Goal: Transaction & Acquisition: Complete application form

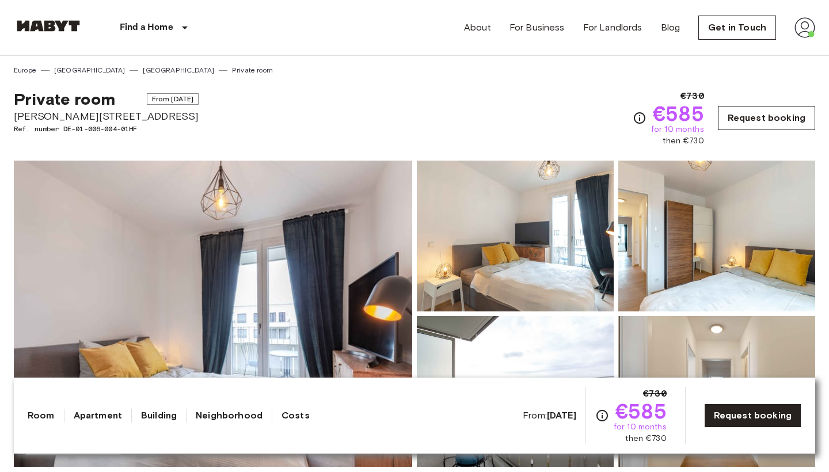
click at [772, 117] on link "Request booking" at bounding box center [766, 118] width 97 height 24
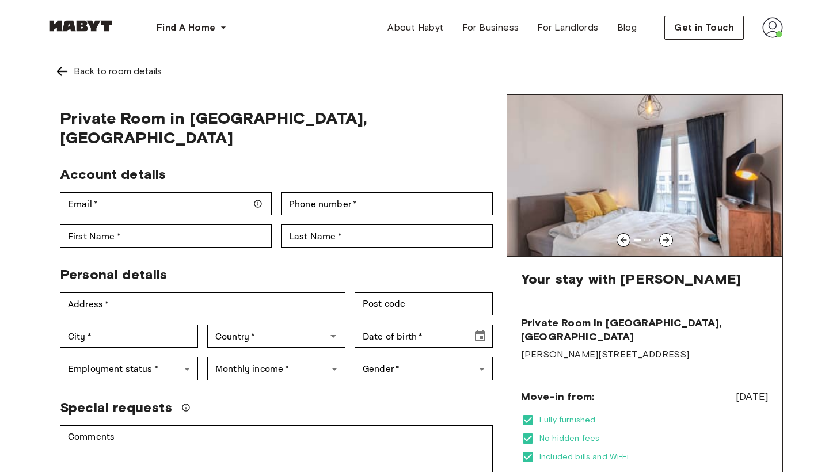
click at [86, 27] on img at bounding box center [80, 26] width 69 height 12
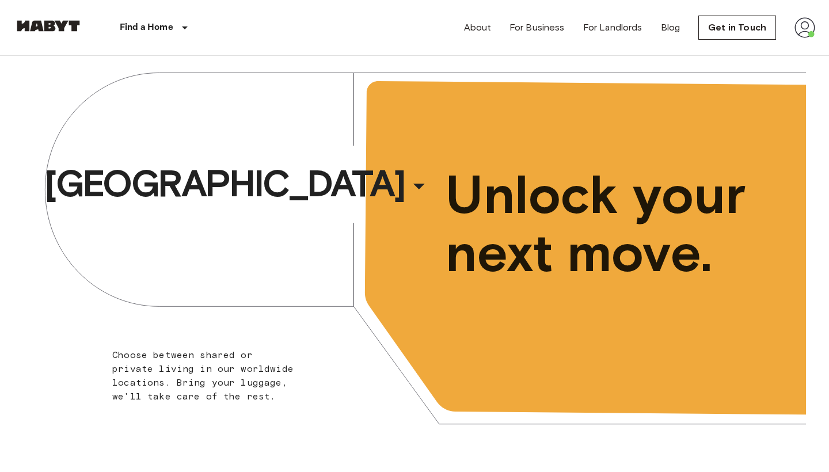
click at [812, 26] on img at bounding box center [805, 27] width 21 height 21
click at [731, 49] on li "Profile" at bounding box center [762, 48] width 115 height 21
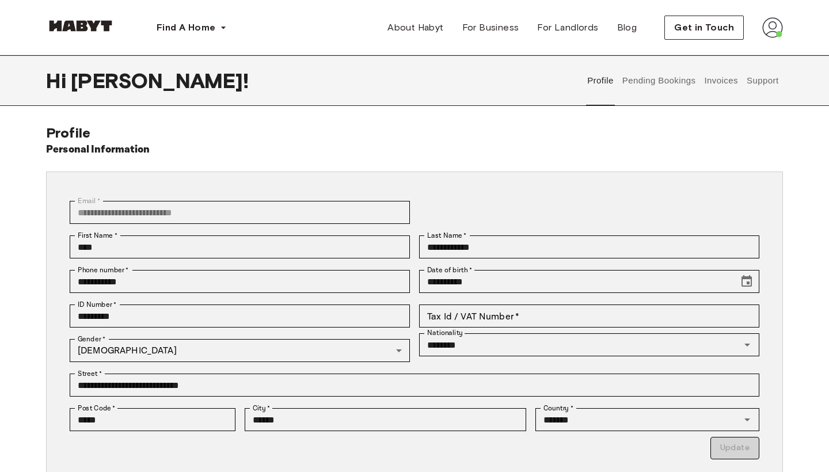
click at [635, 83] on button "Pending Bookings" at bounding box center [659, 80] width 77 height 51
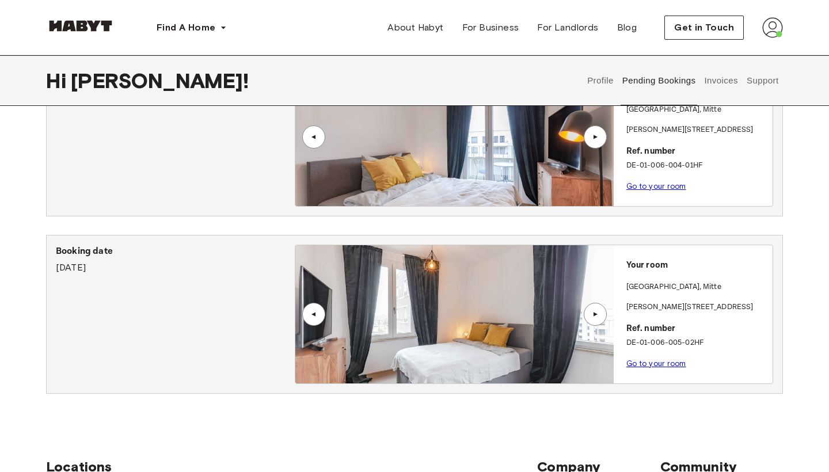
scroll to position [623, 0]
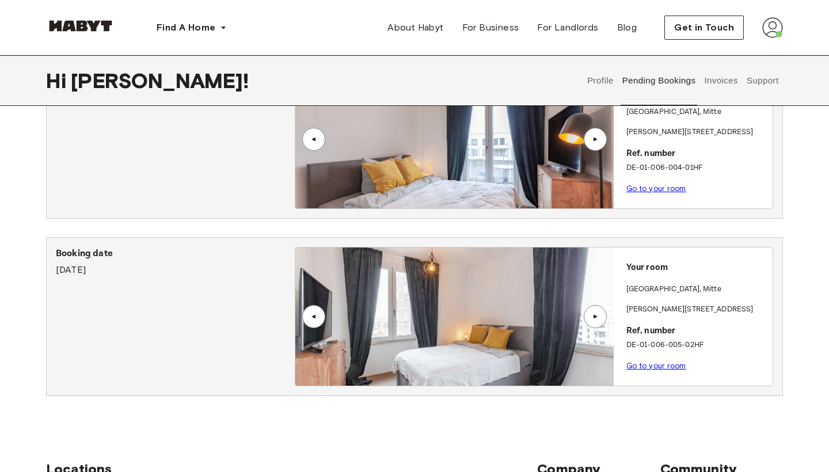
click at [425, 280] on img at bounding box center [454, 317] width 318 height 138
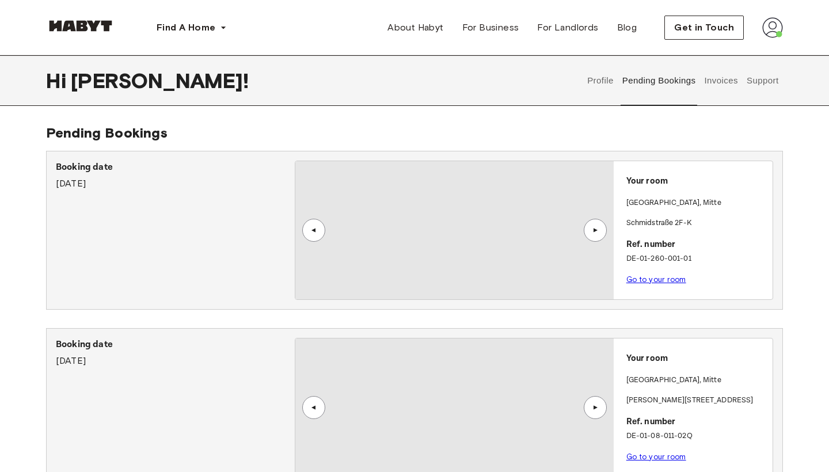
scroll to position [0, 0]
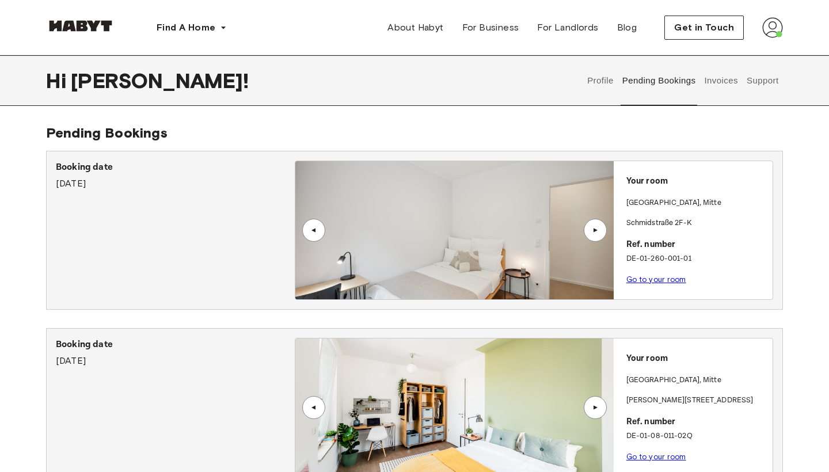
click at [674, 86] on button "Pending Bookings" at bounding box center [659, 80] width 77 height 51
click at [780, 35] on img at bounding box center [773, 27] width 21 height 21
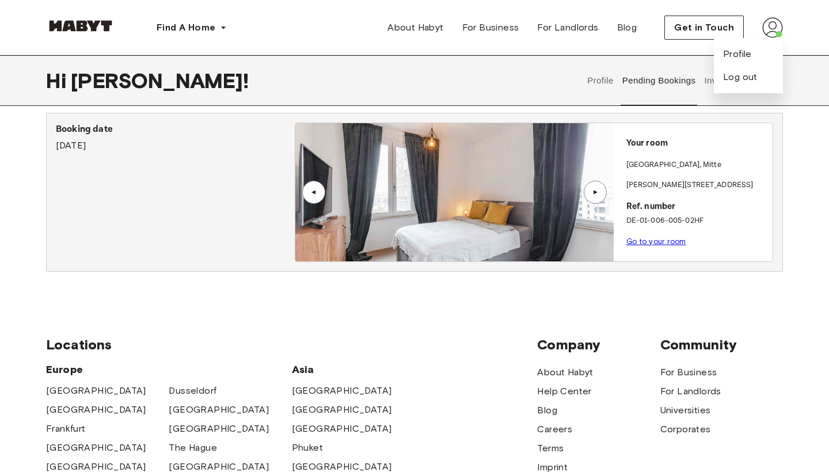
scroll to position [739, 0]
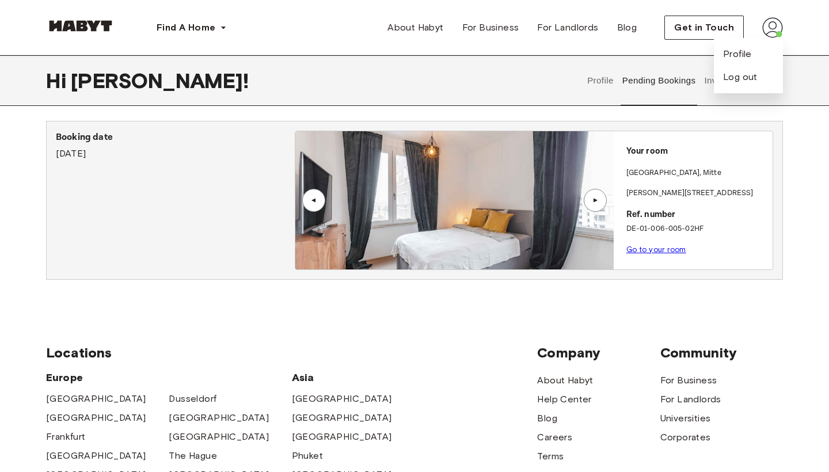
click at [666, 253] on p "Go to your room" at bounding box center [698, 250] width 142 height 12
click at [642, 247] on link "Go to your room" at bounding box center [657, 249] width 60 height 9
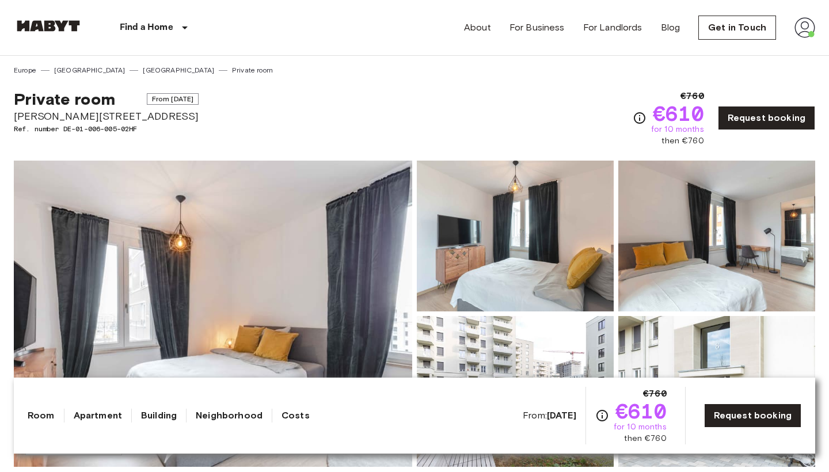
click at [55, 22] on img at bounding box center [48, 26] width 69 height 12
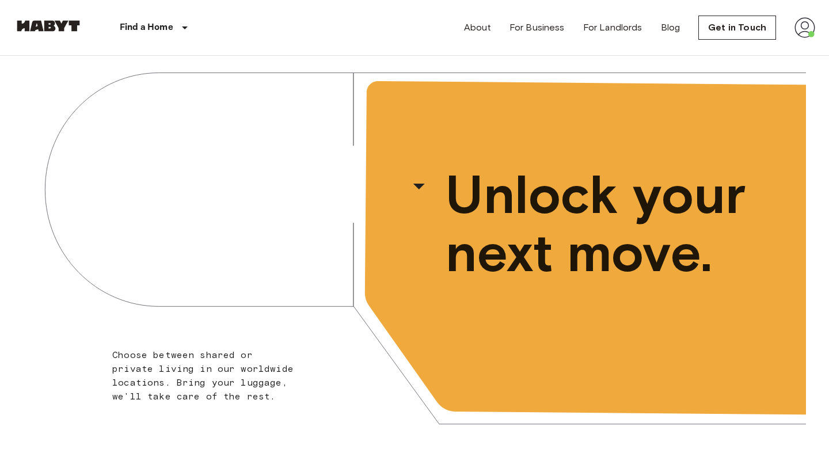
click at [67, 23] on img at bounding box center [48, 26] width 69 height 12
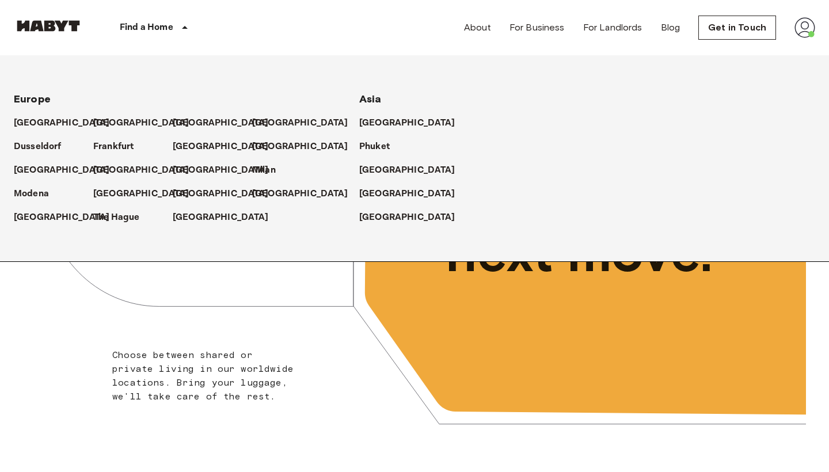
click at [176, 23] on div "Find a Home" at bounding box center [156, 27] width 146 height 55
click at [108, 124] on p "[GEOGRAPHIC_DATA]" at bounding box center [144, 123] width 96 height 14
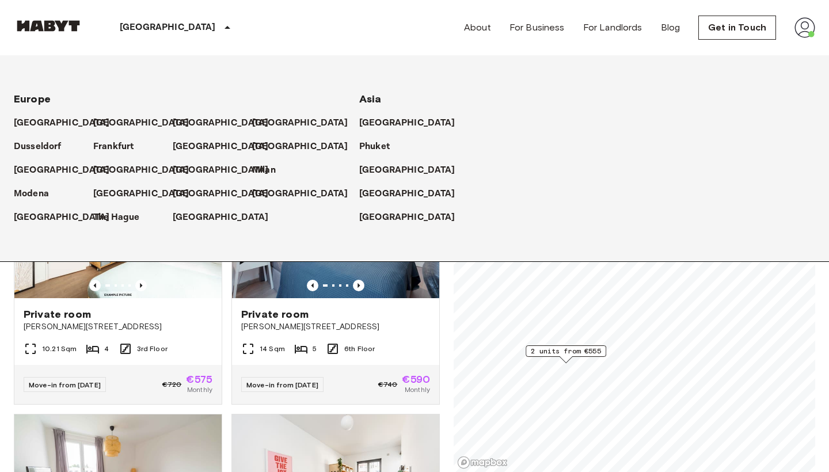
click at [566, 352] on span "2 units from €555" at bounding box center [566, 351] width 70 height 10
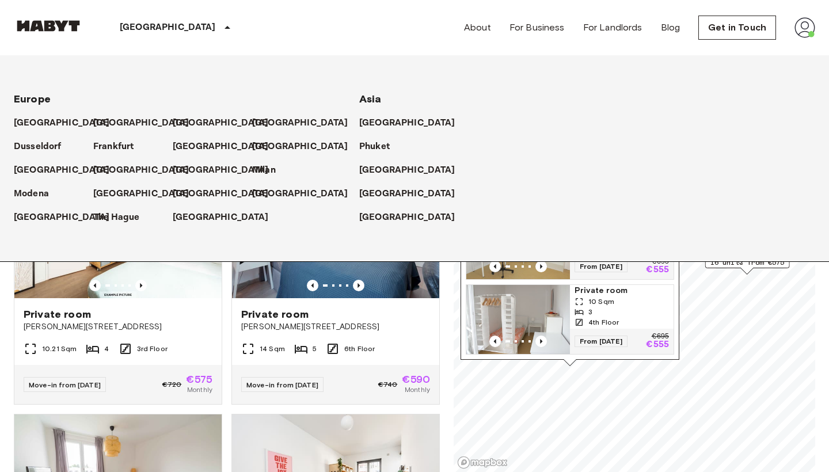
click at [143, 24] on p "[GEOGRAPHIC_DATA]" at bounding box center [168, 28] width 96 height 14
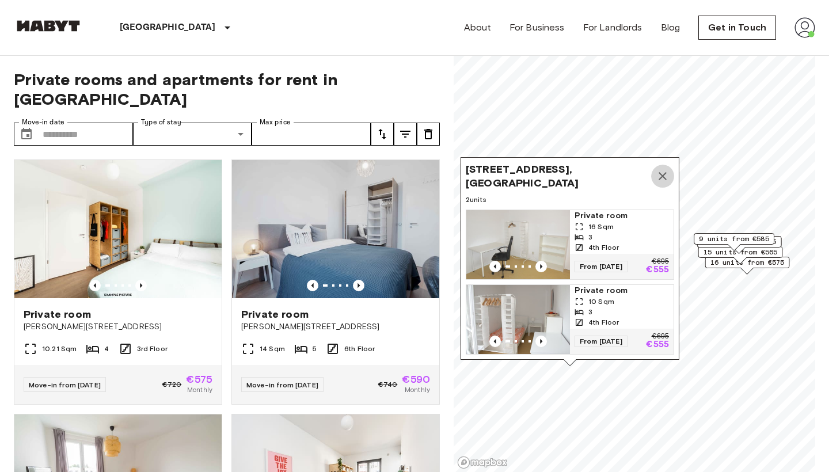
click at [664, 171] on icon "Map marker" at bounding box center [663, 176] width 14 height 14
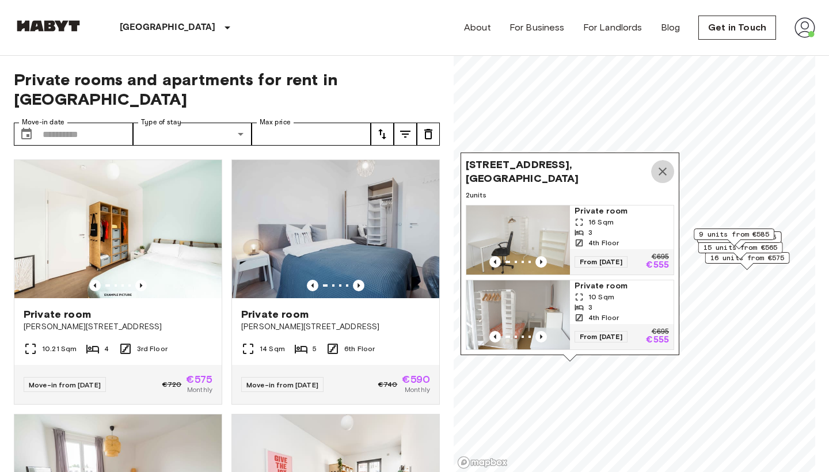
click at [664, 172] on icon "Map marker" at bounding box center [663, 172] width 14 height 14
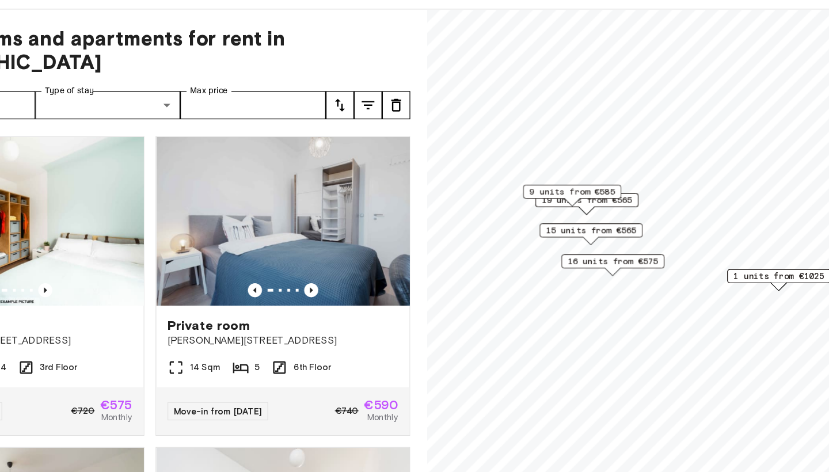
click at [569, 257] on span "16 units from €575" at bounding box center [606, 262] width 74 height 10
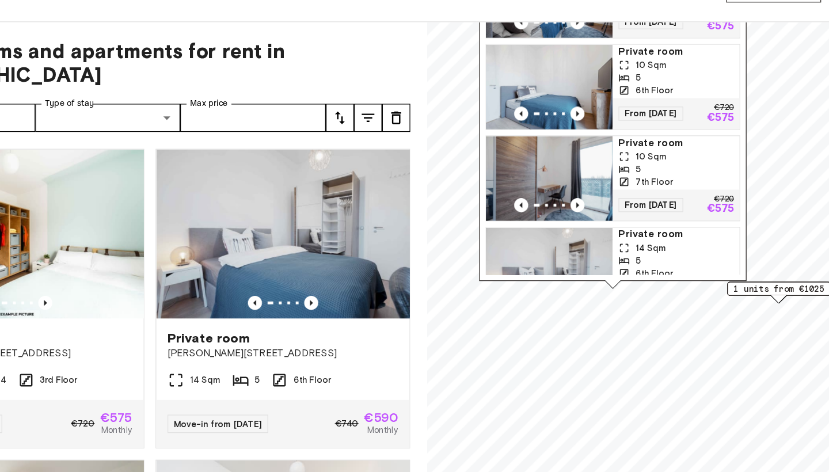
scroll to position [196, 0]
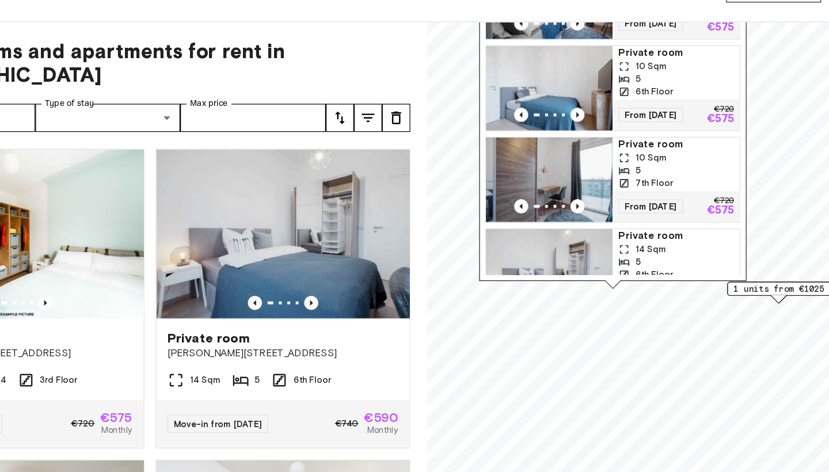
click at [610, 201] on span "From 19 Oct 25" at bounding box center [636, 207] width 53 height 12
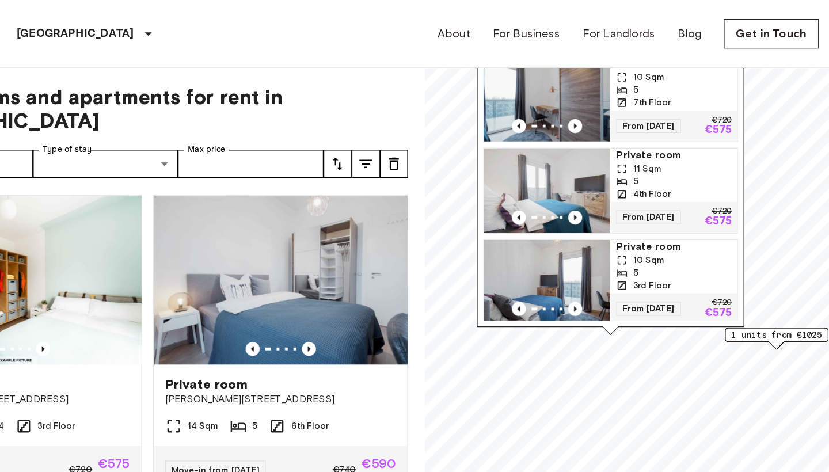
scroll to position [0, 0]
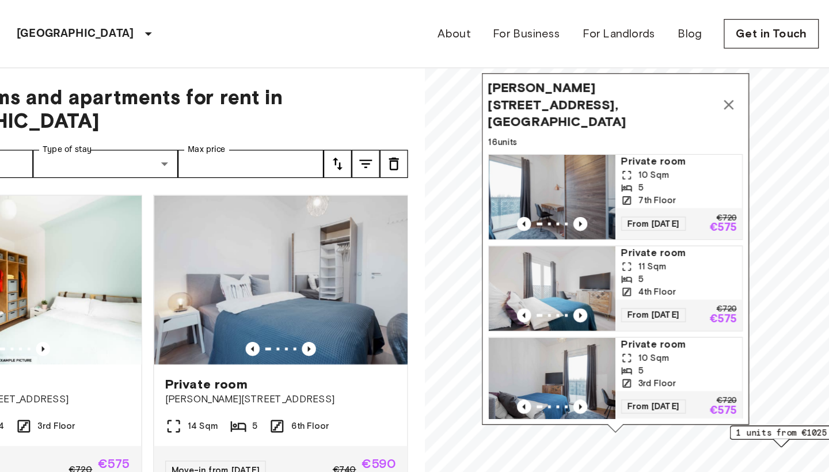
click at [615, 177] on span "From 18 Aug 25" at bounding box center [641, 183] width 53 height 12
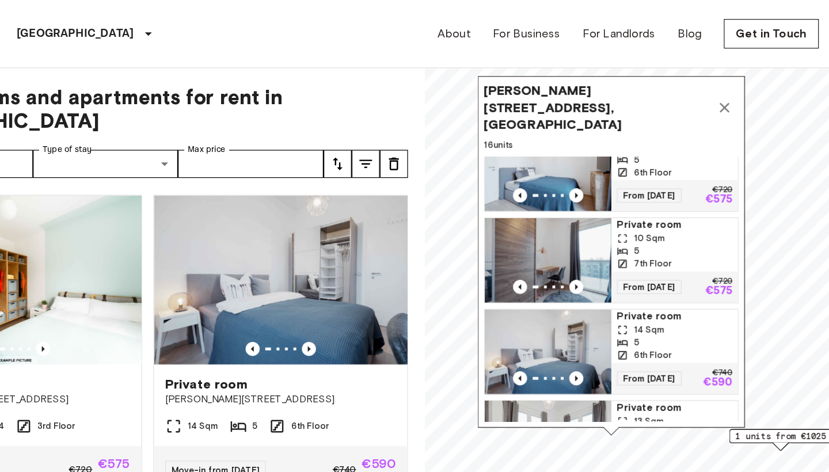
scroll to position [258, 0]
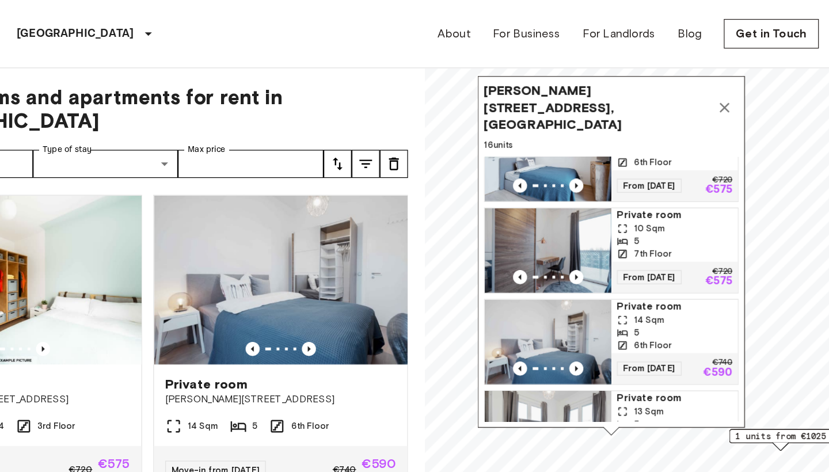
click at [611, 221] on span "From 19 Oct 25" at bounding box center [637, 227] width 53 height 12
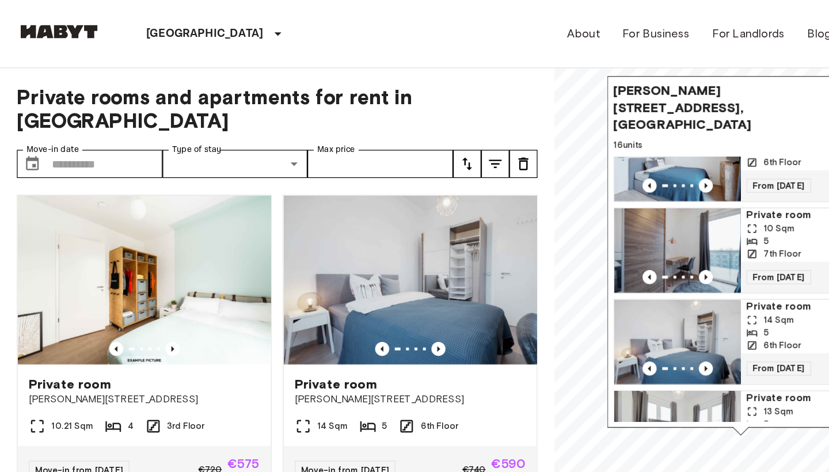
click at [40, 26] on img at bounding box center [48, 26] width 69 height 12
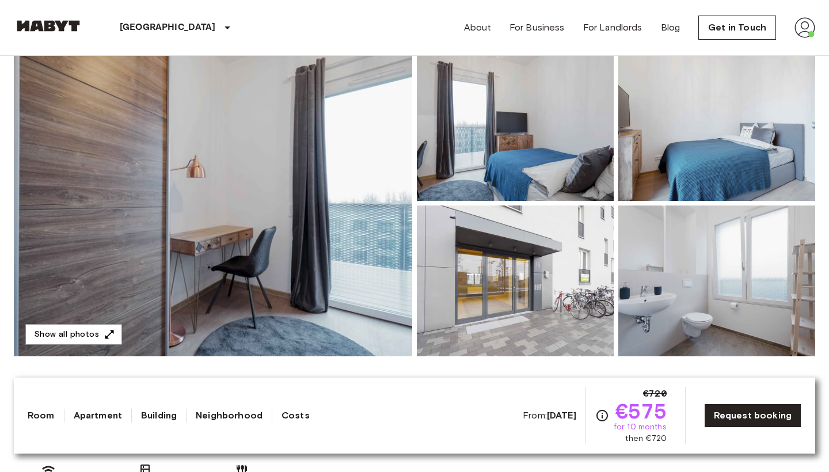
scroll to position [114, 0]
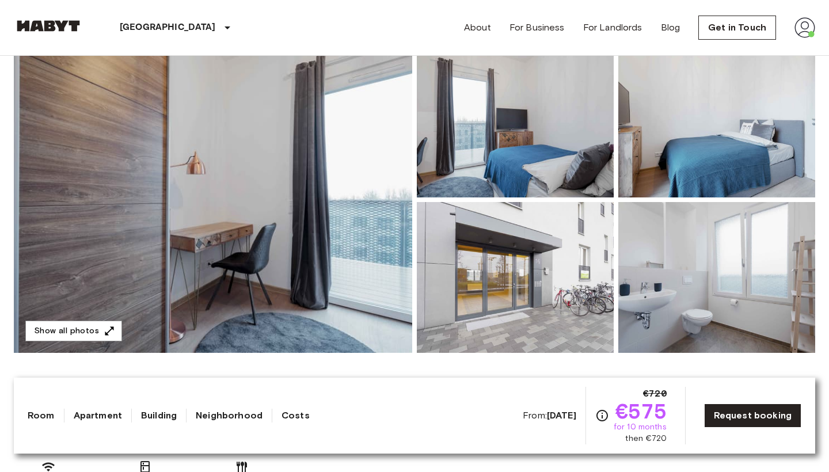
click at [323, 240] on img at bounding box center [213, 200] width 399 height 306
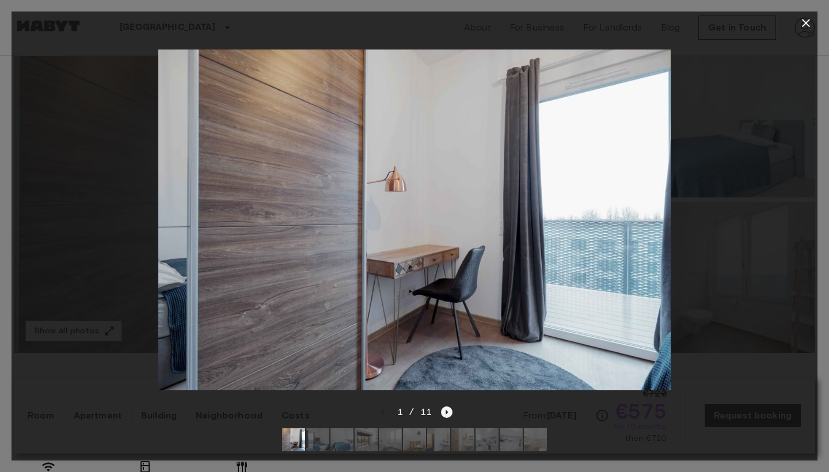
click at [442, 411] on icon "Next image" at bounding box center [447, 413] width 12 height 12
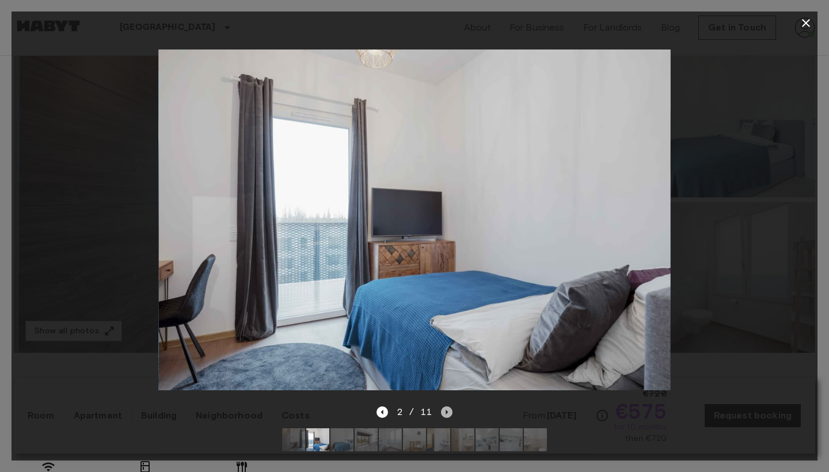
click at [445, 412] on icon "Next image" at bounding box center [447, 413] width 12 height 12
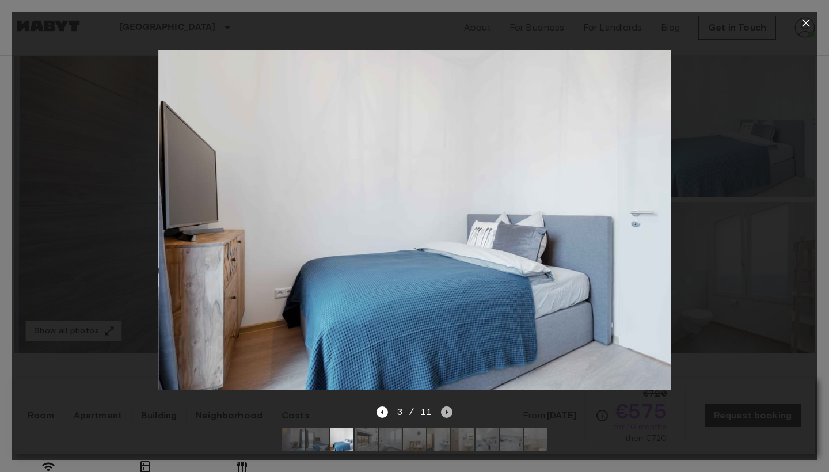
click at [445, 412] on icon "Next image" at bounding box center [447, 413] width 12 height 12
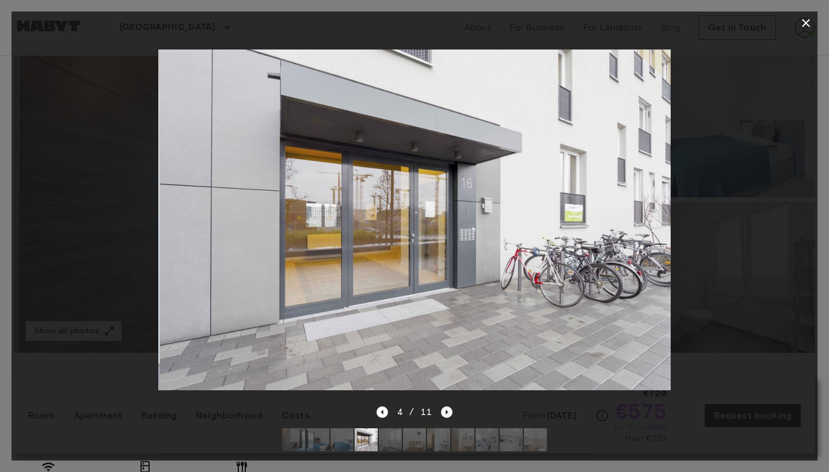
click at [445, 412] on icon "Next image" at bounding box center [447, 413] width 12 height 12
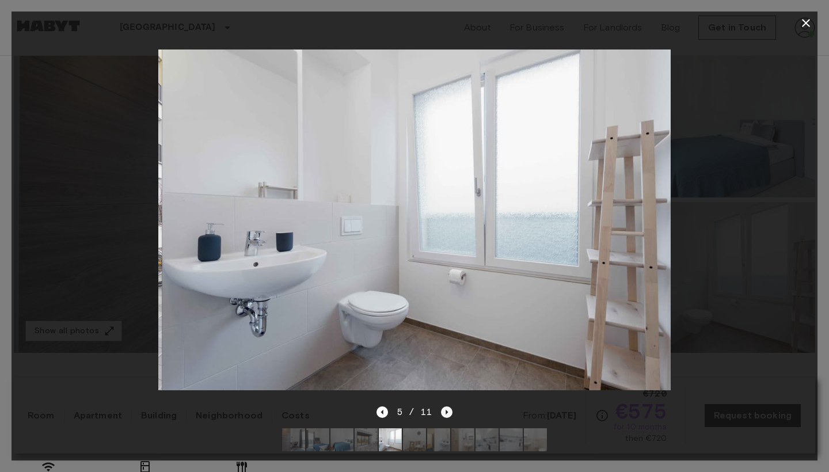
click at [445, 412] on icon "Next image" at bounding box center [447, 413] width 12 height 12
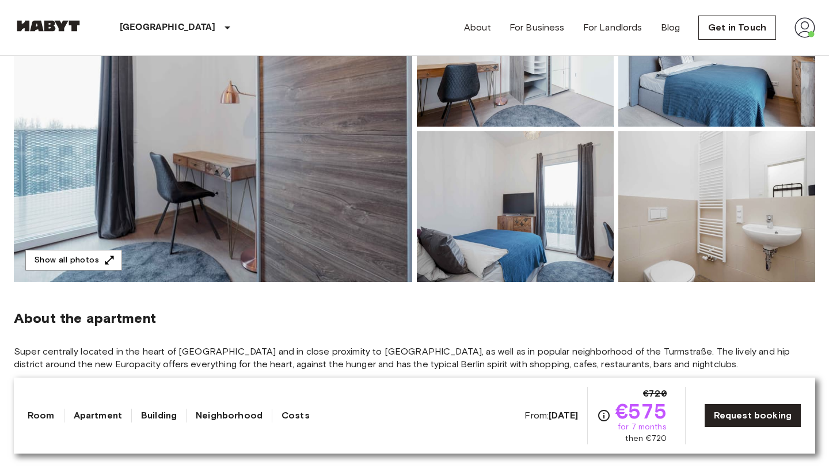
scroll to position [187, 0]
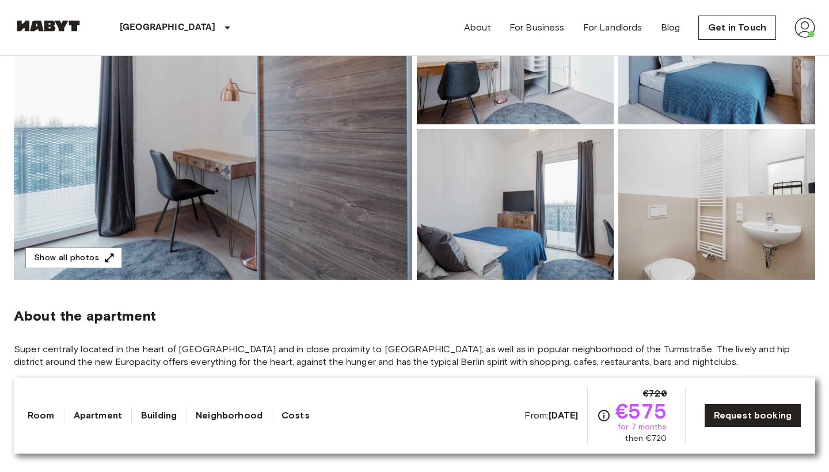
click at [418, 180] on img at bounding box center [515, 204] width 197 height 151
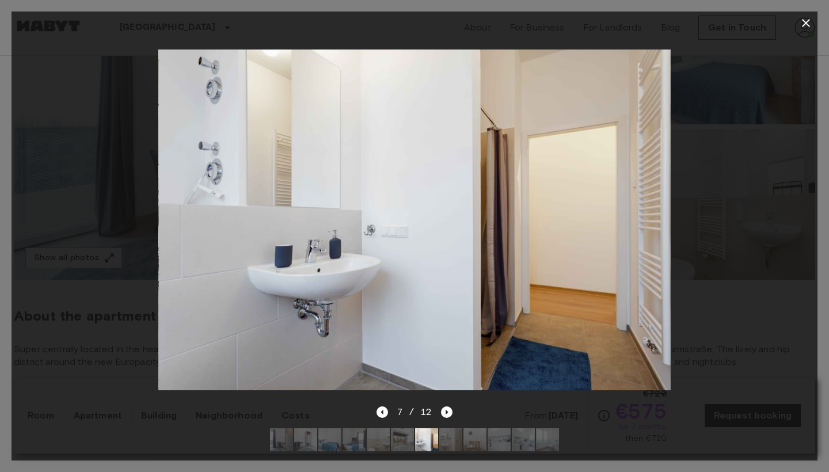
click at [807, 18] on icon "button" at bounding box center [806, 23] width 14 height 14
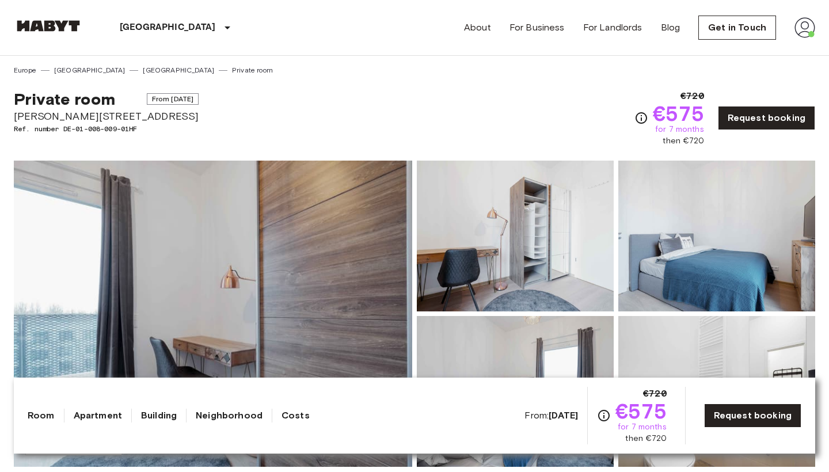
scroll to position [0, 0]
click at [813, 25] on img at bounding box center [805, 27] width 21 height 21
click at [730, 44] on li "Profile" at bounding box center [762, 48] width 115 height 21
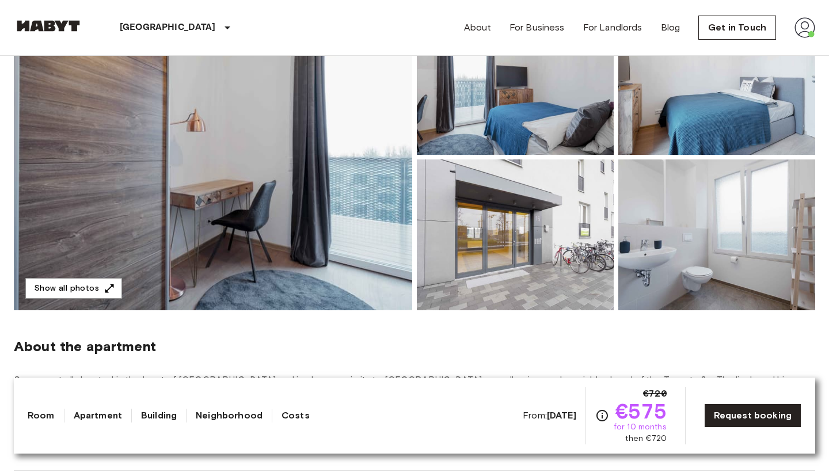
scroll to position [161, 0]
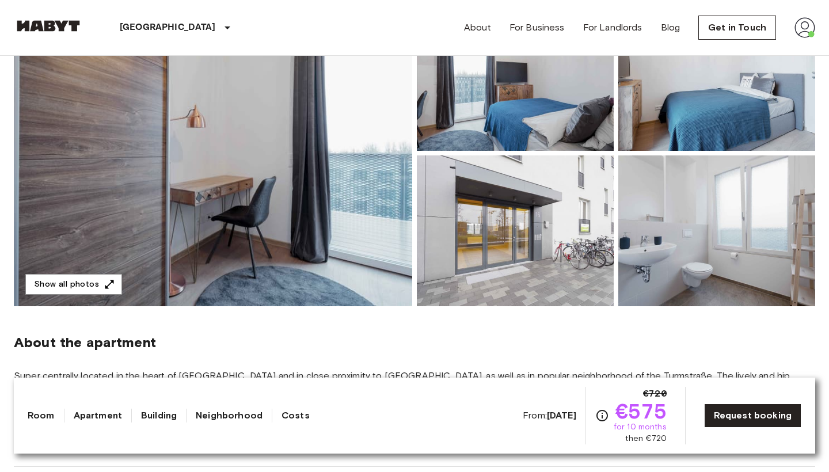
click at [321, 218] on img at bounding box center [213, 153] width 399 height 306
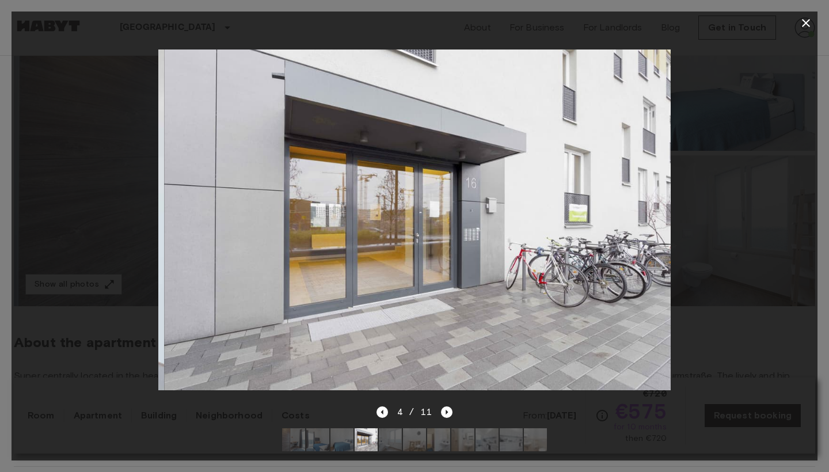
click at [801, 183] on div at bounding box center [415, 220] width 806 height 371
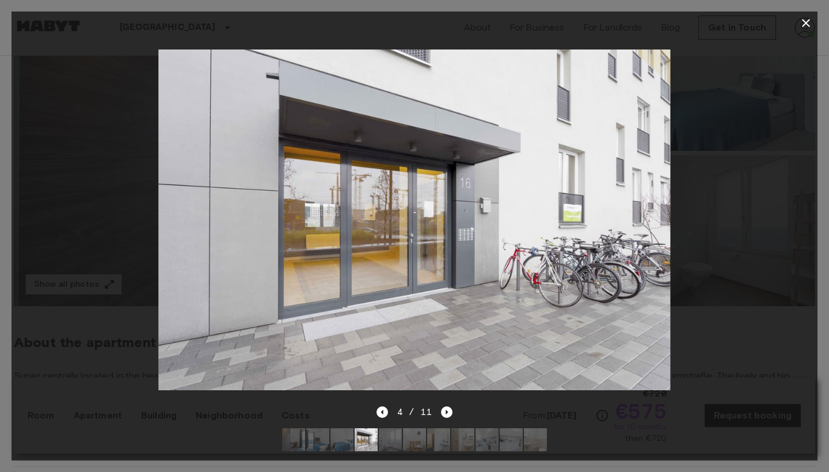
click at [798, 29] on button "button" at bounding box center [806, 23] width 23 height 23
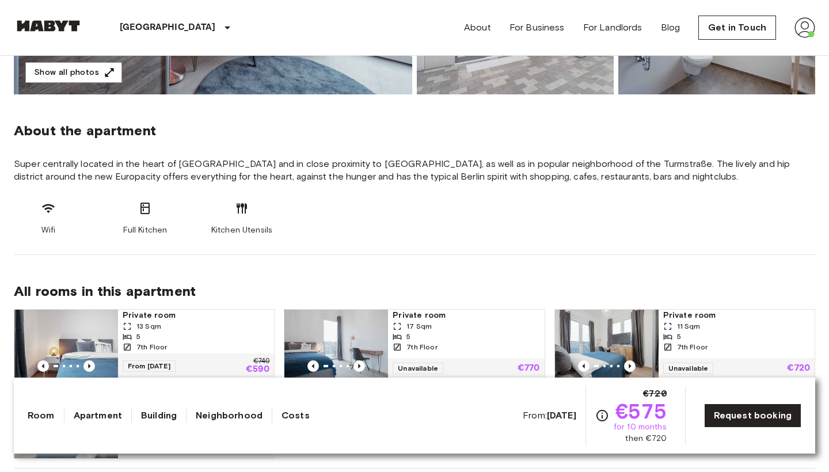
scroll to position [420, 0]
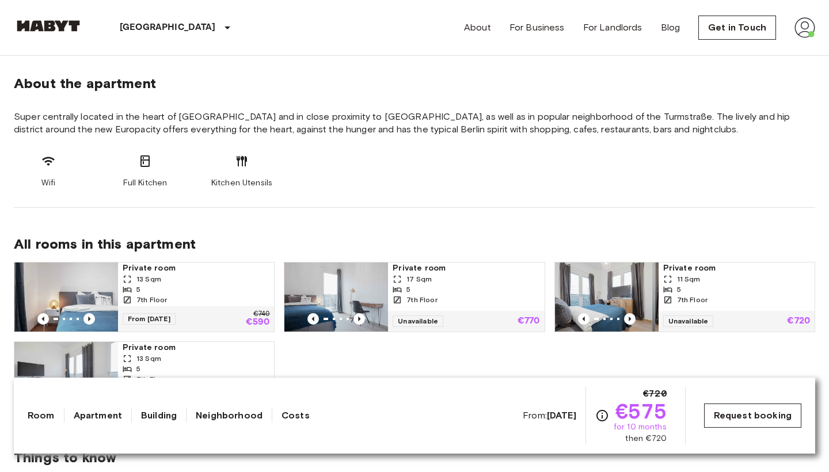
click at [716, 422] on link "Request booking" at bounding box center [752, 416] width 97 height 24
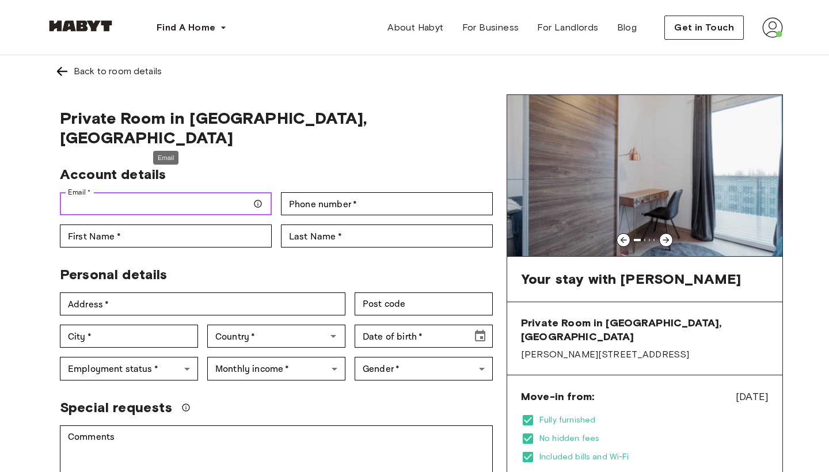
type input "**********"
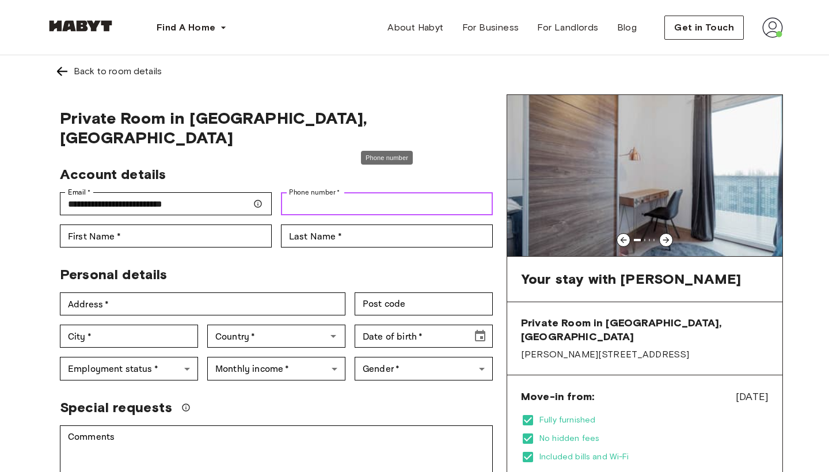
click at [317, 192] on input "Phone number   *" at bounding box center [387, 203] width 212 height 23
type input "**********"
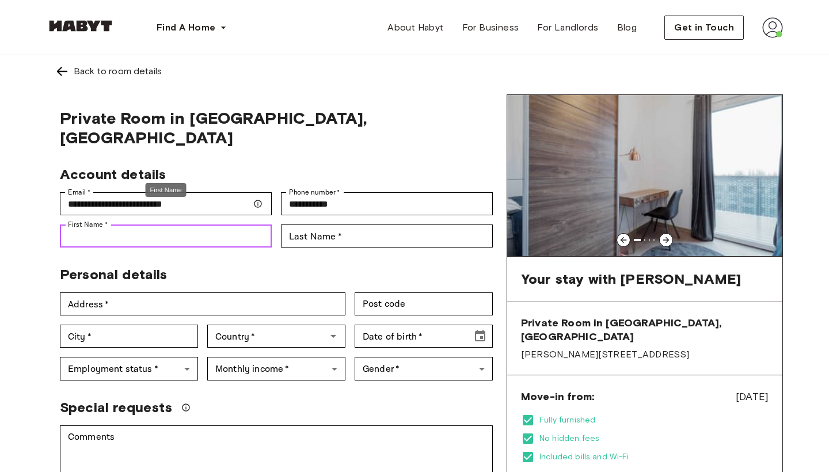
click at [191, 225] on input "First Name   *" at bounding box center [166, 236] width 212 height 23
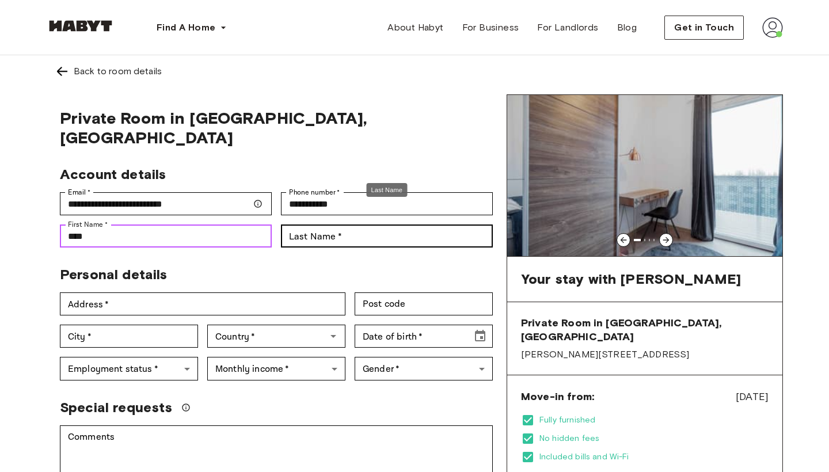
type input "****"
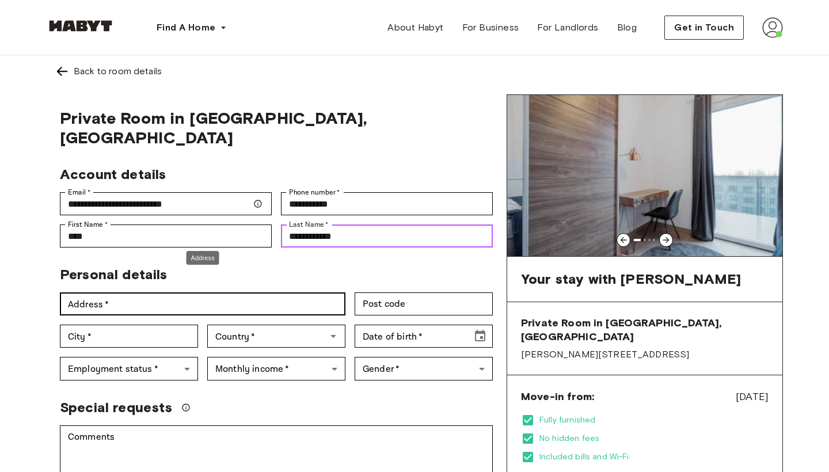
type input "**********"
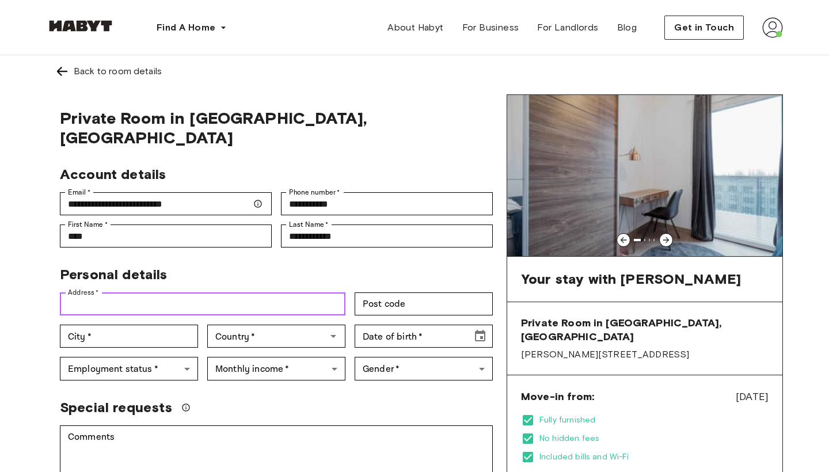
paste input "**********"
type input "**********"
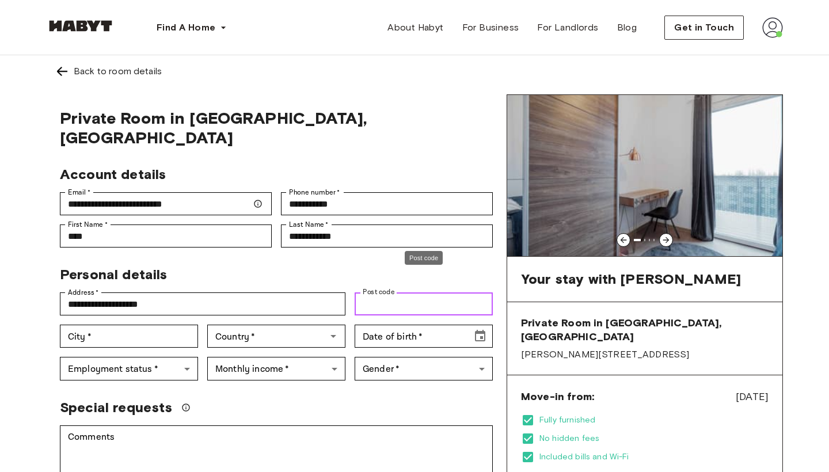
click at [369, 293] on input "Post code" at bounding box center [424, 304] width 138 height 23
paste input "*****"
type input "*****"
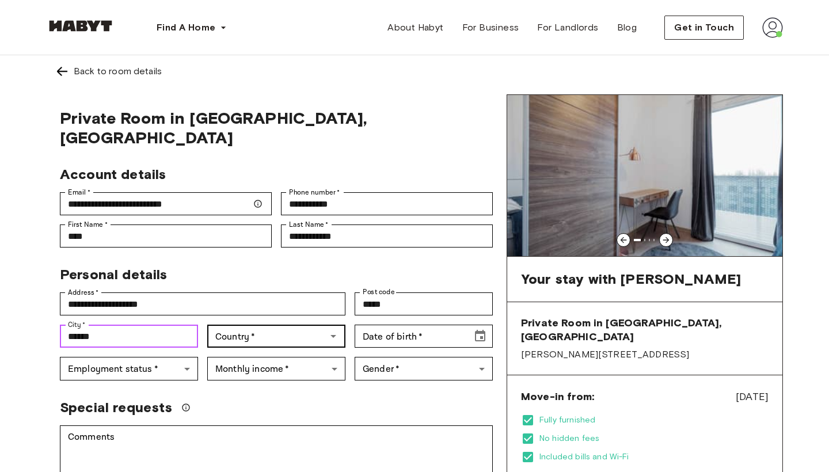
type input "******"
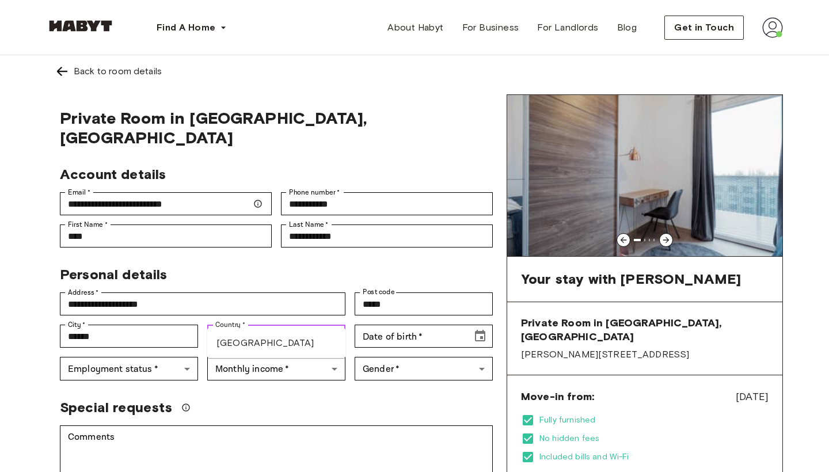
click at [268, 344] on li "[GEOGRAPHIC_DATA]" at bounding box center [276, 343] width 138 height 21
type input "*******"
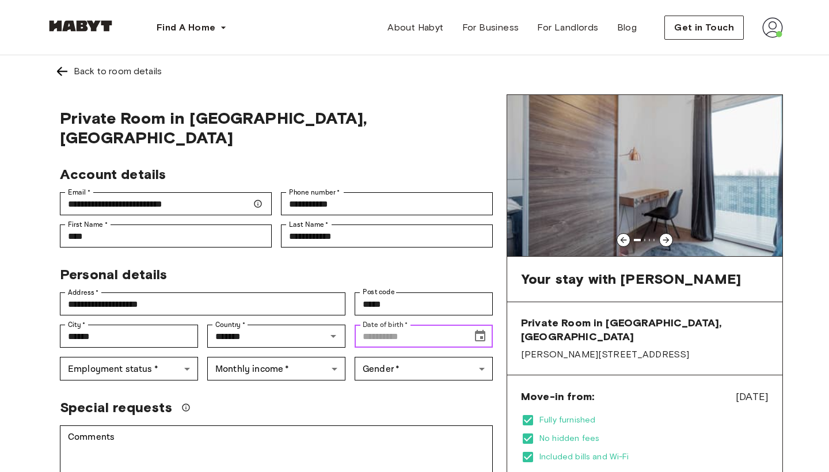
type input "**********"
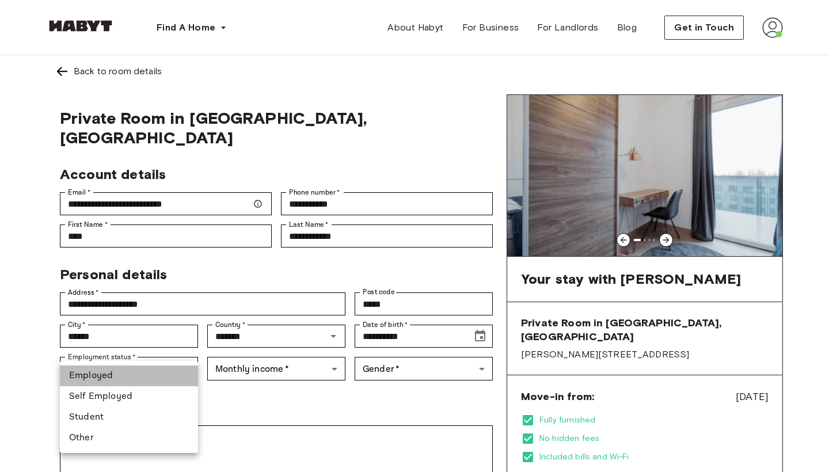
click at [135, 370] on li "Employed" at bounding box center [129, 376] width 138 height 21
type input "********"
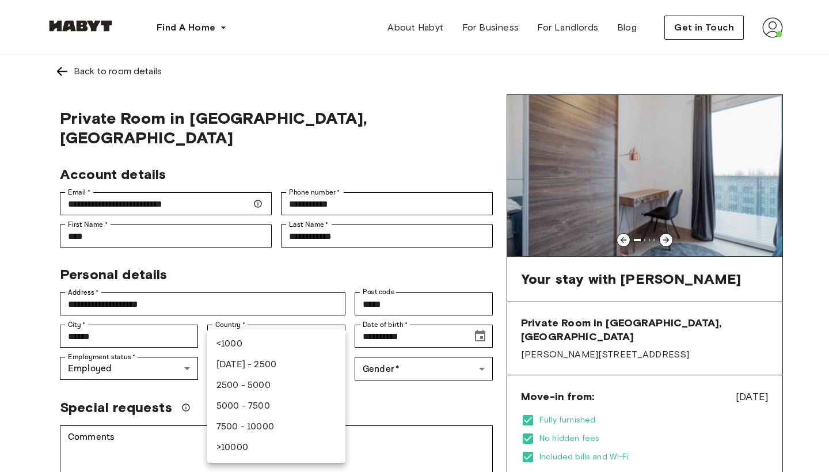
click at [245, 362] on li "1000 - 2500" at bounding box center [276, 365] width 138 height 21
type input "***"
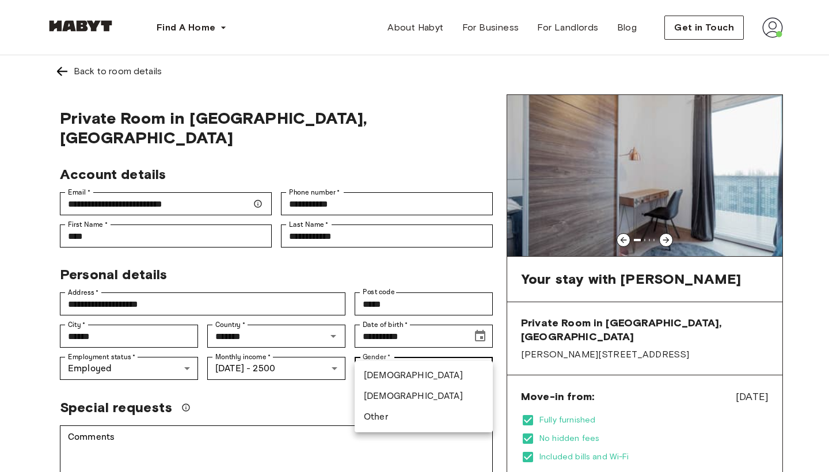
click at [390, 393] on li "[DEMOGRAPHIC_DATA]" at bounding box center [424, 396] width 138 height 21
type input "******"
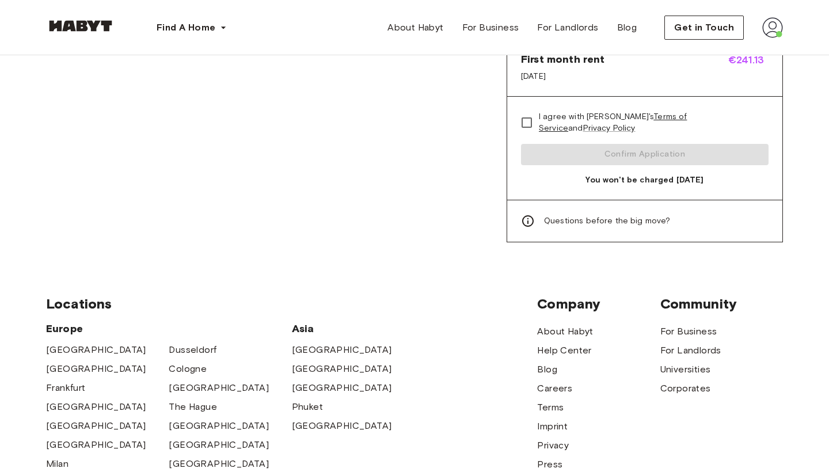
scroll to position [591, 0]
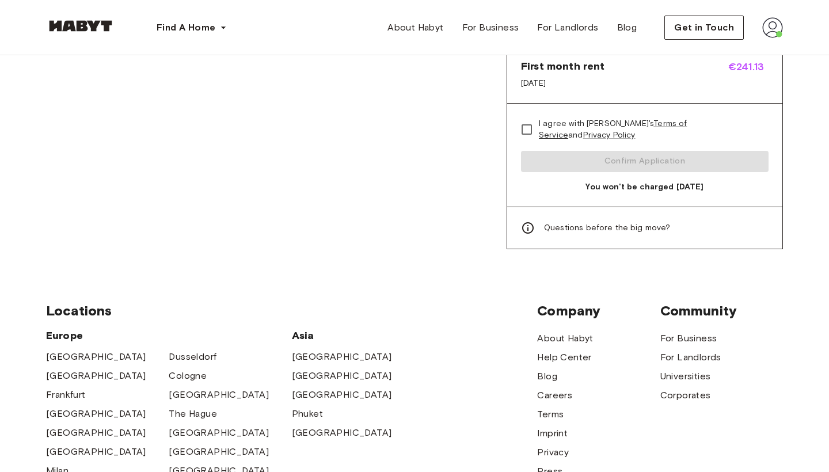
click at [540, 121] on span "I agree with Habyt's Terms of Service and Privacy Policy" at bounding box center [649, 129] width 221 height 23
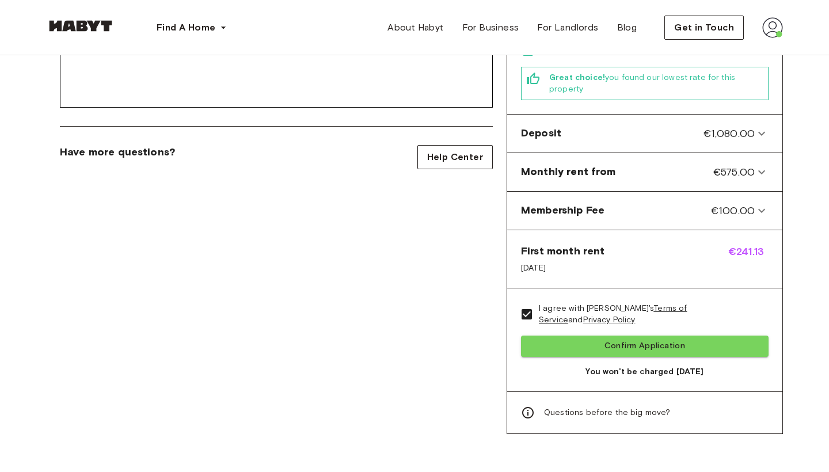
scroll to position [398, 0]
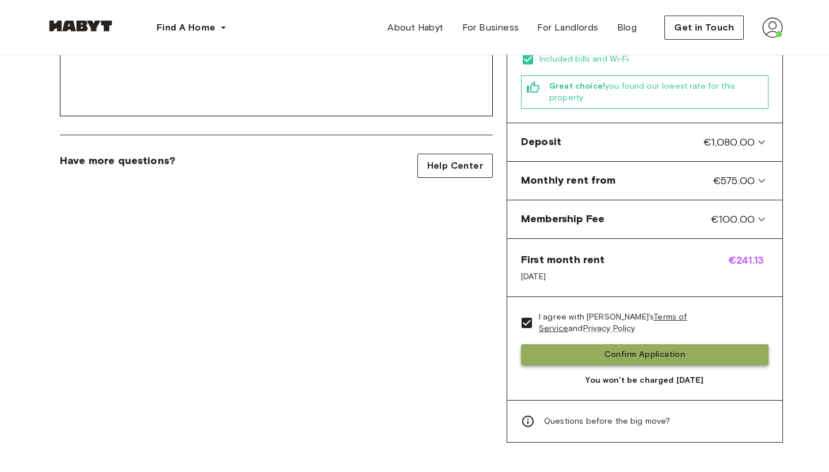
click at [650, 347] on button "Confirm Application" at bounding box center [645, 354] width 248 height 21
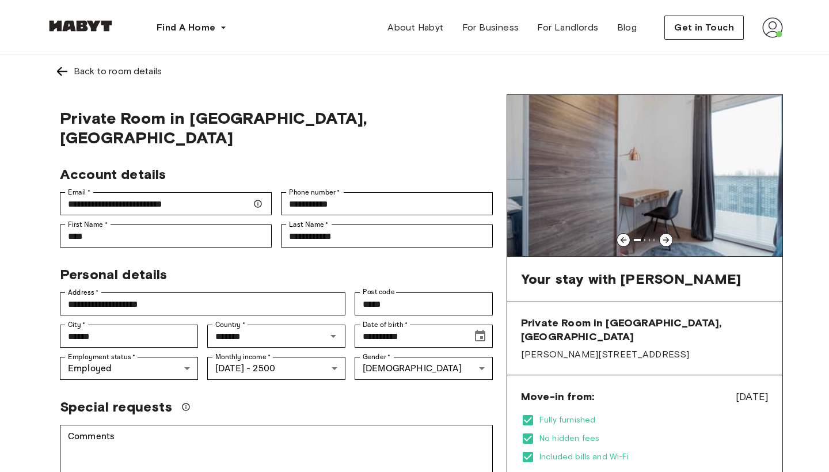
scroll to position [0, 0]
click at [668, 242] on icon at bounding box center [666, 240] width 9 height 9
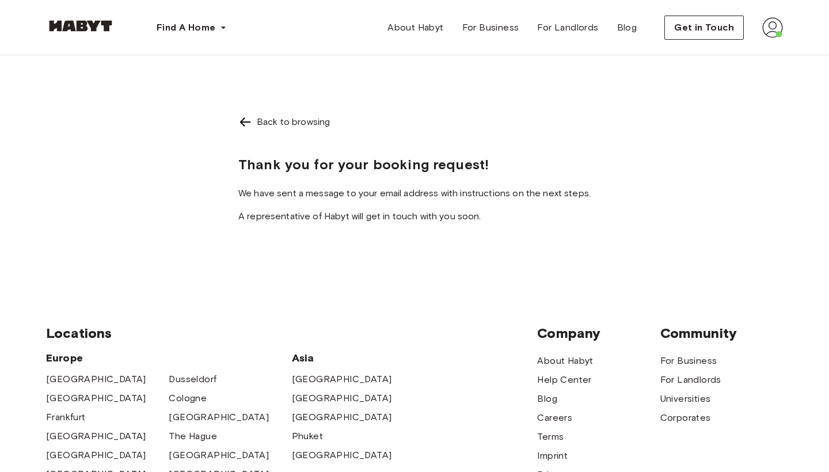
click at [778, 29] on img at bounding box center [773, 27] width 21 height 21
click at [745, 51] on span "Profile" at bounding box center [737, 54] width 29 height 14
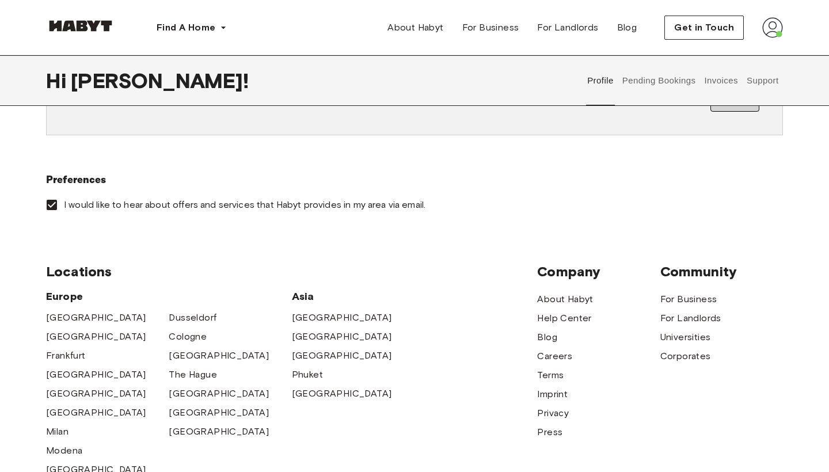
scroll to position [54, 0]
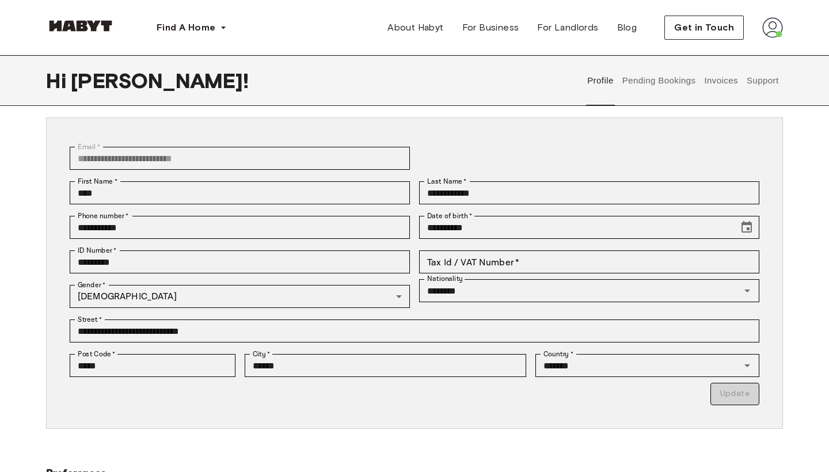
click at [639, 79] on button "Pending Bookings" at bounding box center [659, 80] width 77 height 51
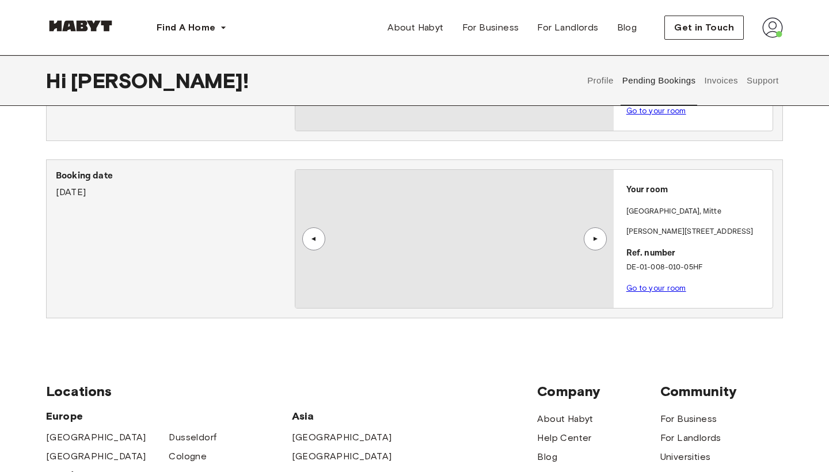
scroll to position [847, 0]
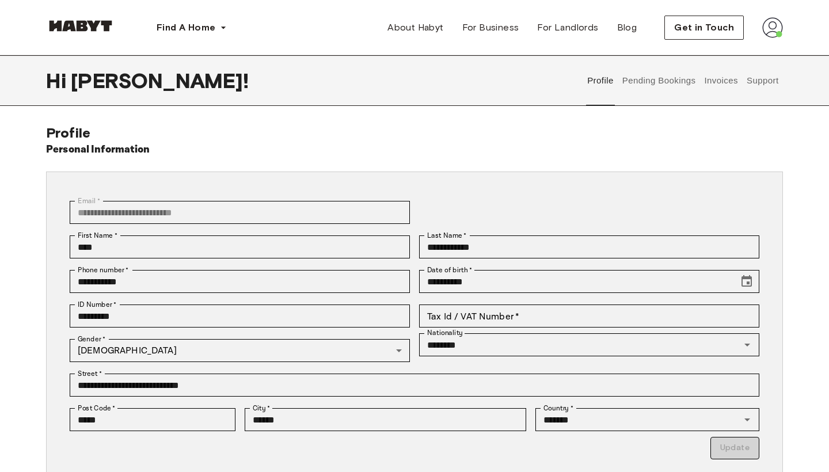
click at [635, 80] on button "Pending Bookings" at bounding box center [659, 80] width 77 height 51
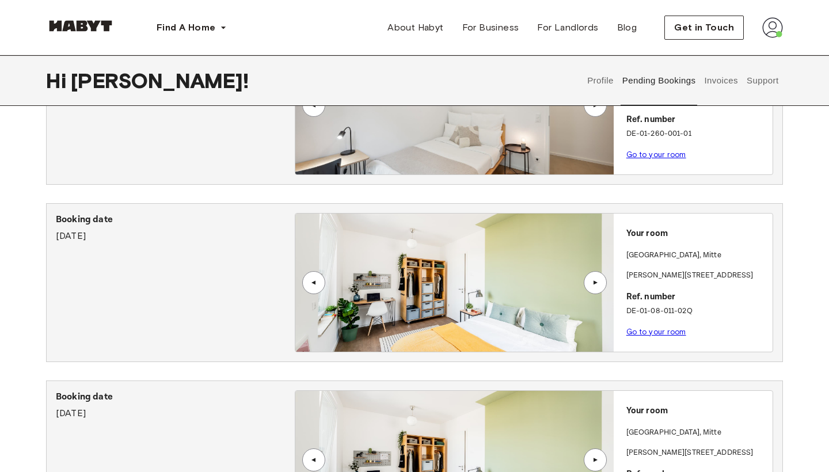
scroll to position [128, 0]
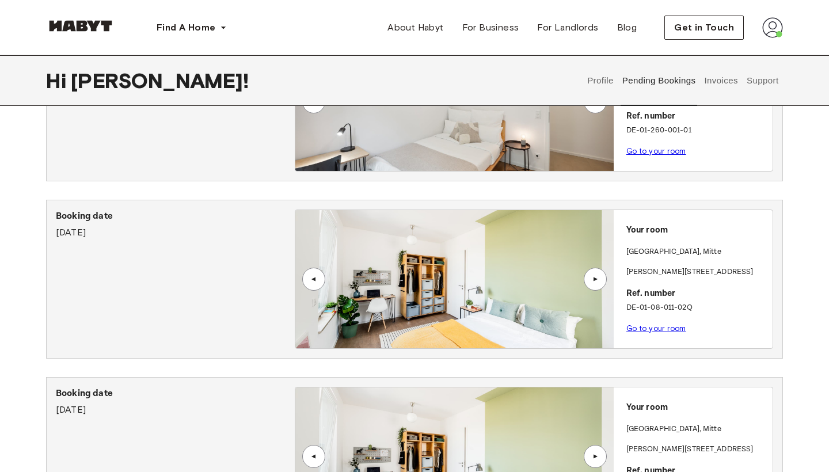
click at [661, 327] on link "Go to your room" at bounding box center [657, 328] width 60 height 9
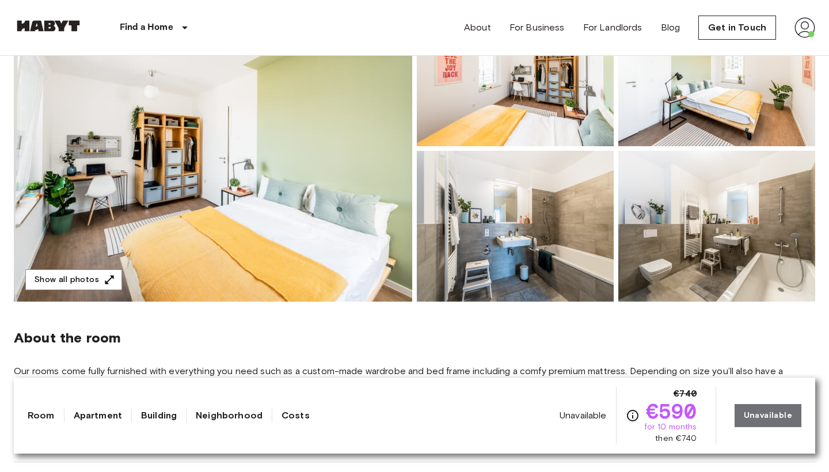
scroll to position [305, 0]
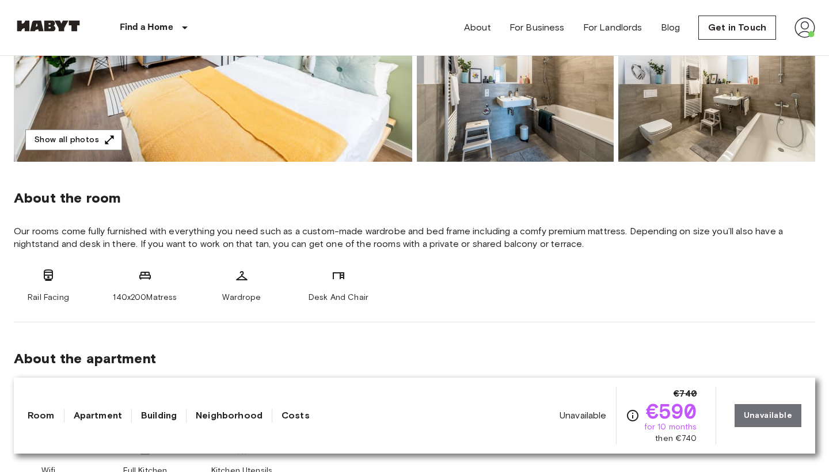
click at [799, 28] on img at bounding box center [805, 27] width 21 height 21
click at [733, 50] on li "Profile" at bounding box center [762, 48] width 115 height 21
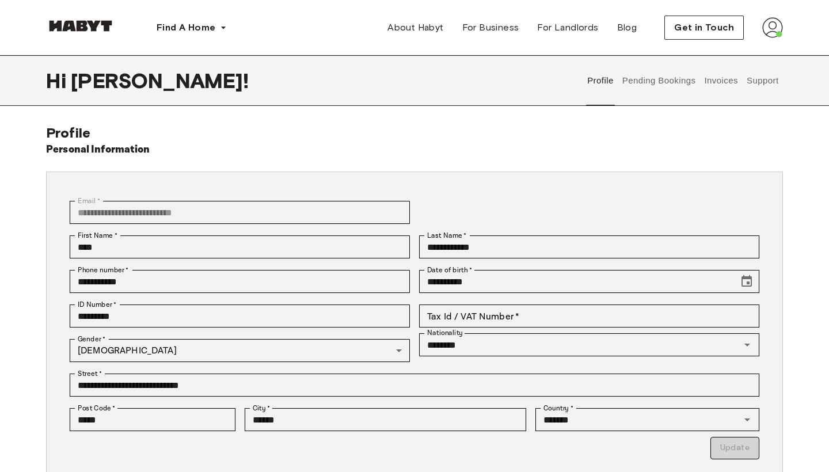
click at [665, 82] on button "Pending Bookings" at bounding box center [659, 80] width 77 height 51
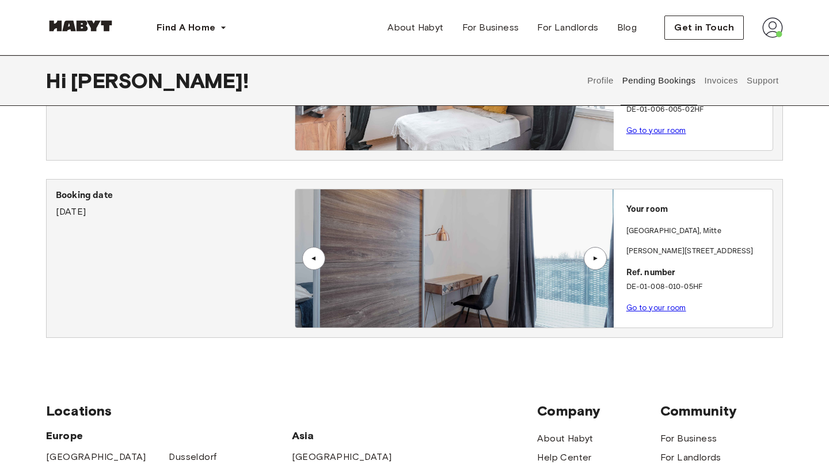
scroll to position [855, 0]
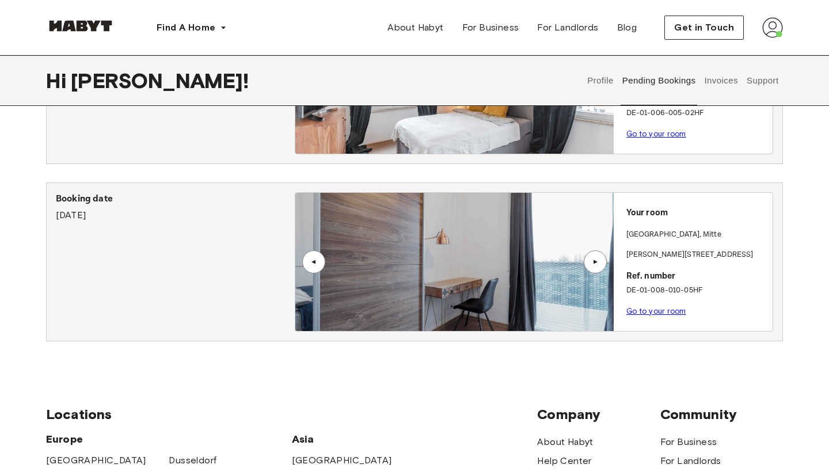
click at [597, 266] on div "▲" at bounding box center [596, 262] width 12 height 7
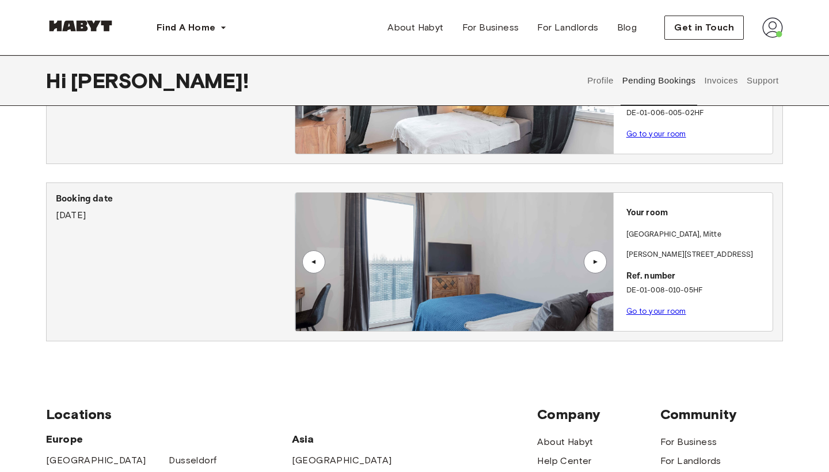
click at [597, 266] on div "▲" at bounding box center [596, 262] width 12 height 7
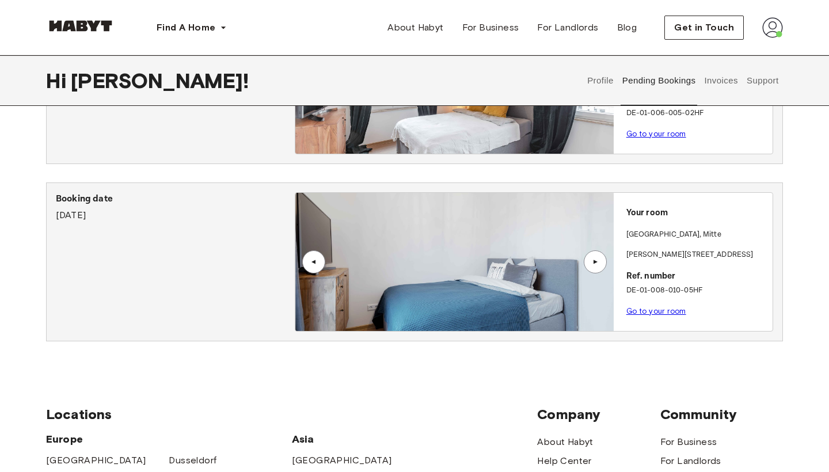
click at [773, 29] on img at bounding box center [773, 27] width 21 height 21
click at [714, 26] on span "Get in Touch" at bounding box center [704, 28] width 60 height 14
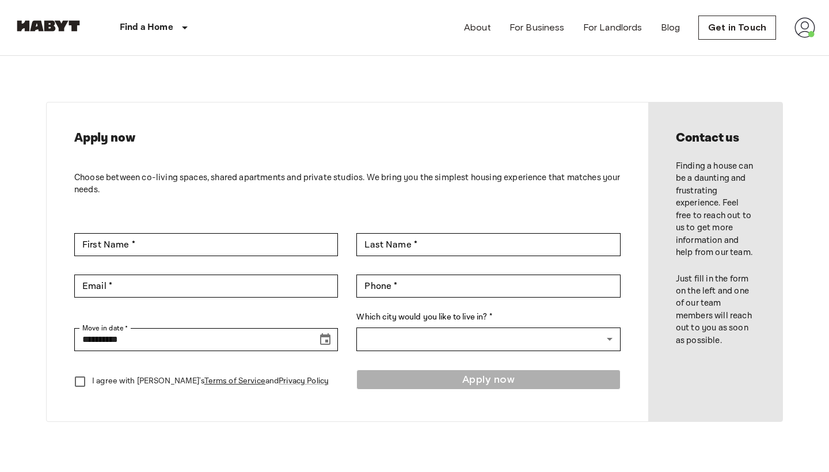
scroll to position [98, 0]
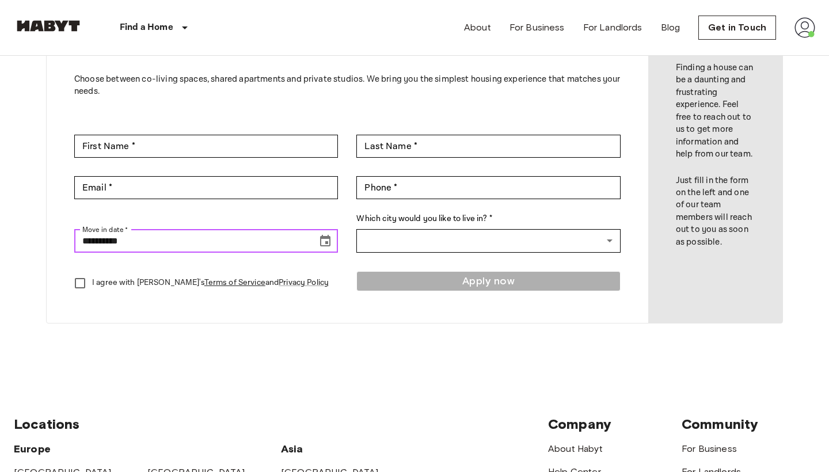
click at [243, 236] on input "**********" at bounding box center [191, 241] width 235 height 23
click at [333, 293] on div "I agree with [PERSON_NAME]'s Terms of Service and Privacy Policy" at bounding box center [206, 283] width 264 height 24
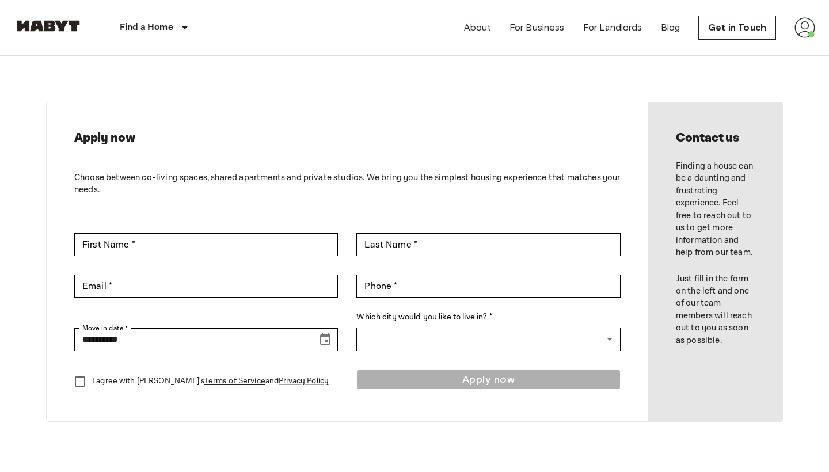
scroll to position [0, 0]
